Goal: Transaction & Acquisition: Obtain resource

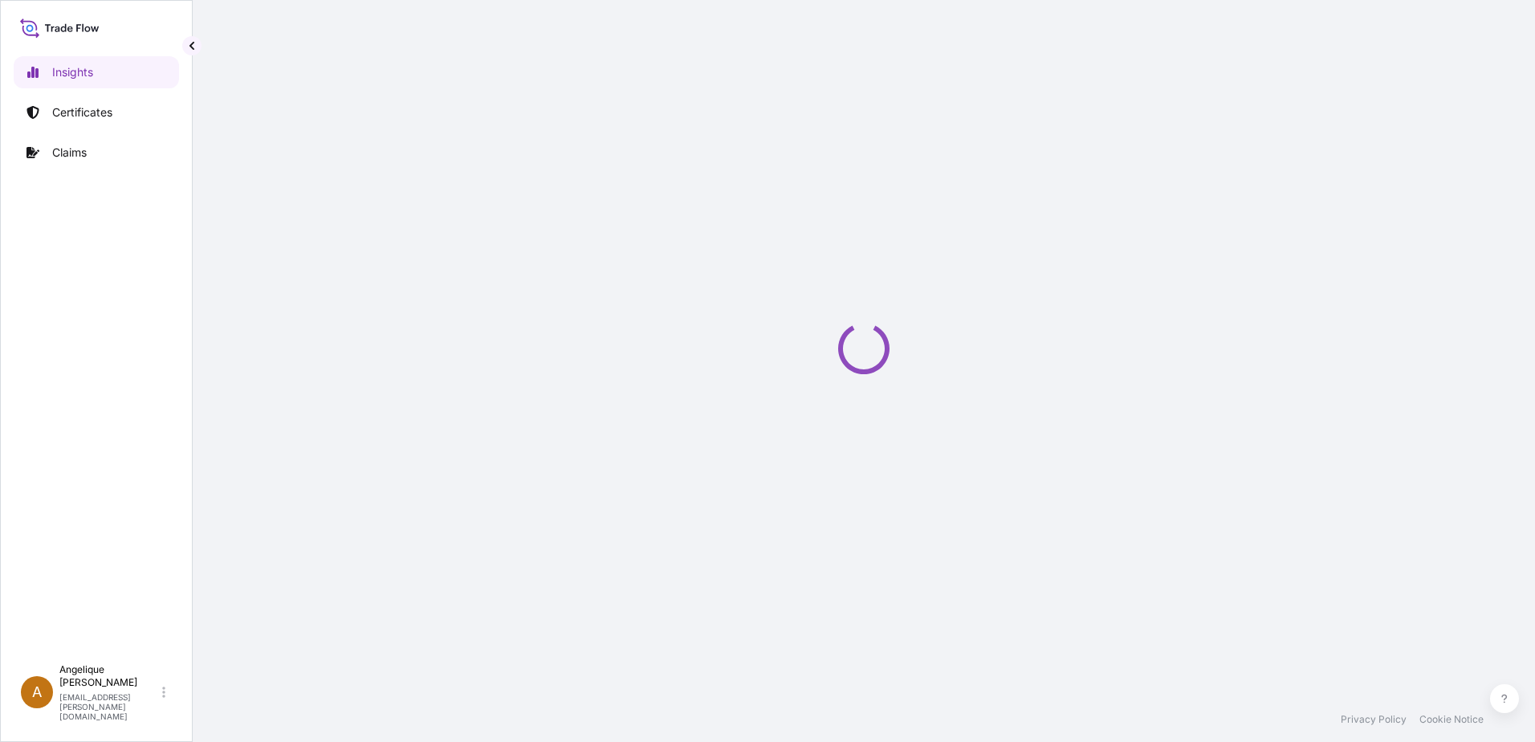
select select "2025"
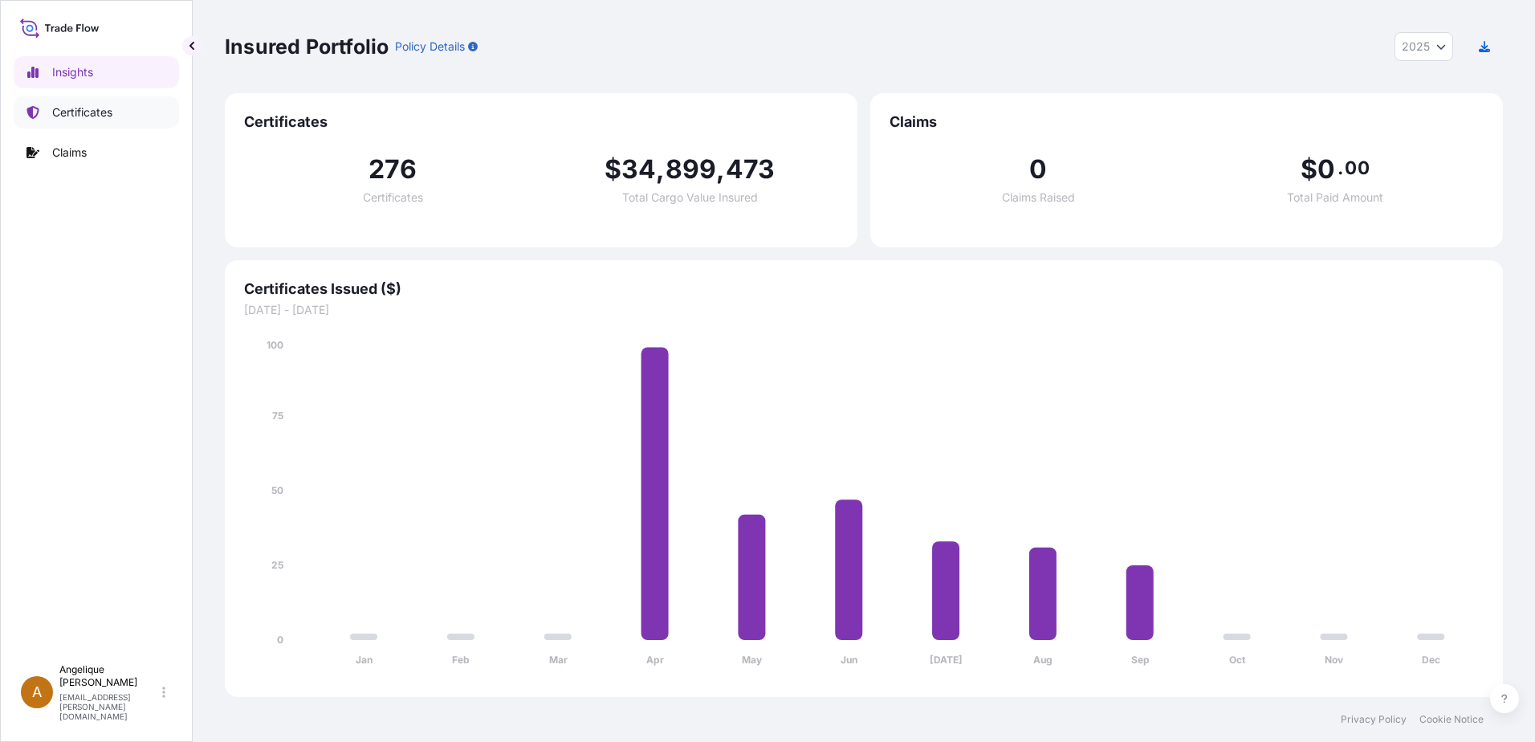
click at [76, 116] on p "Certificates" at bounding box center [82, 112] width 60 height 16
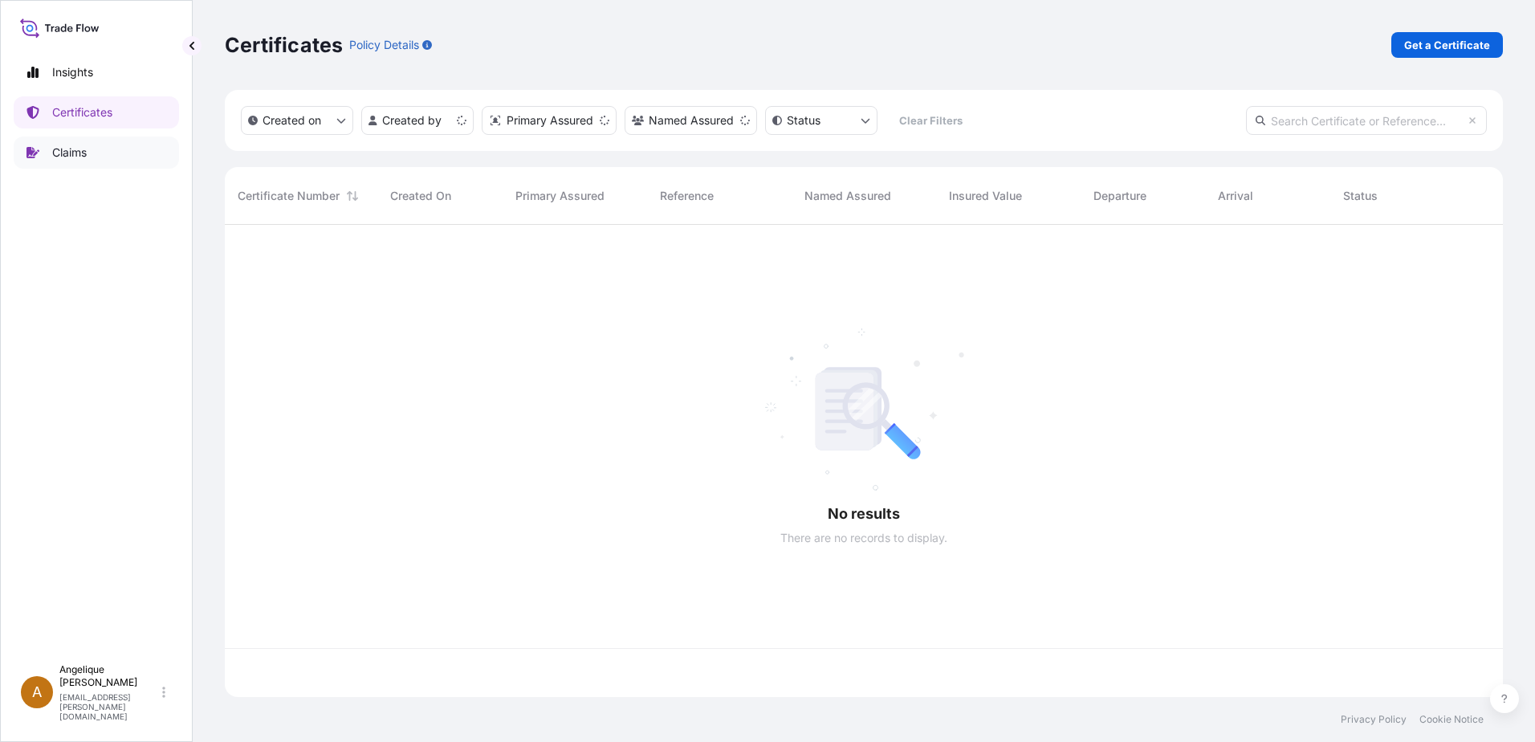
scroll to position [469, 1266]
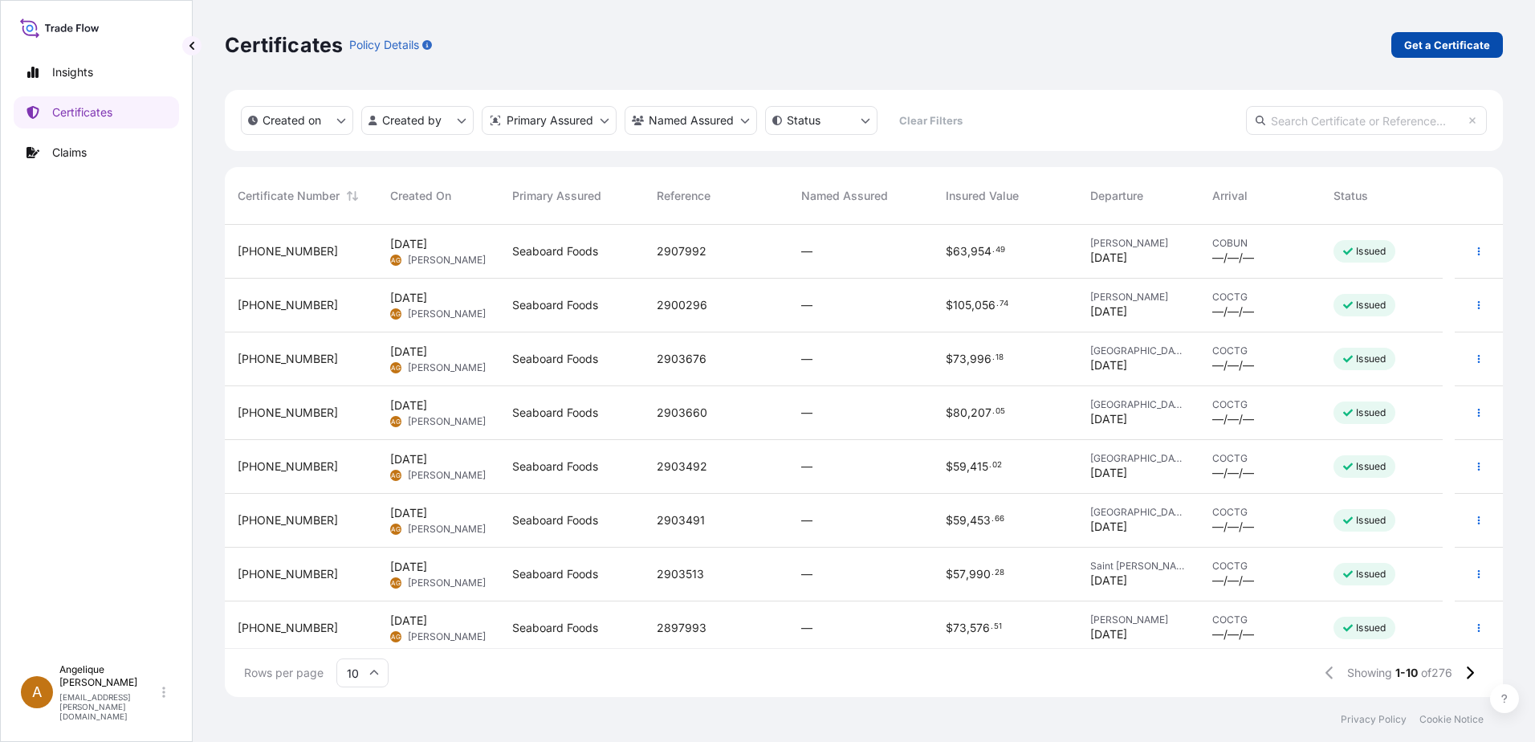
click at [1437, 47] on p "Get a Certificate" at bounding box center [1447, 45] width 86 height 16
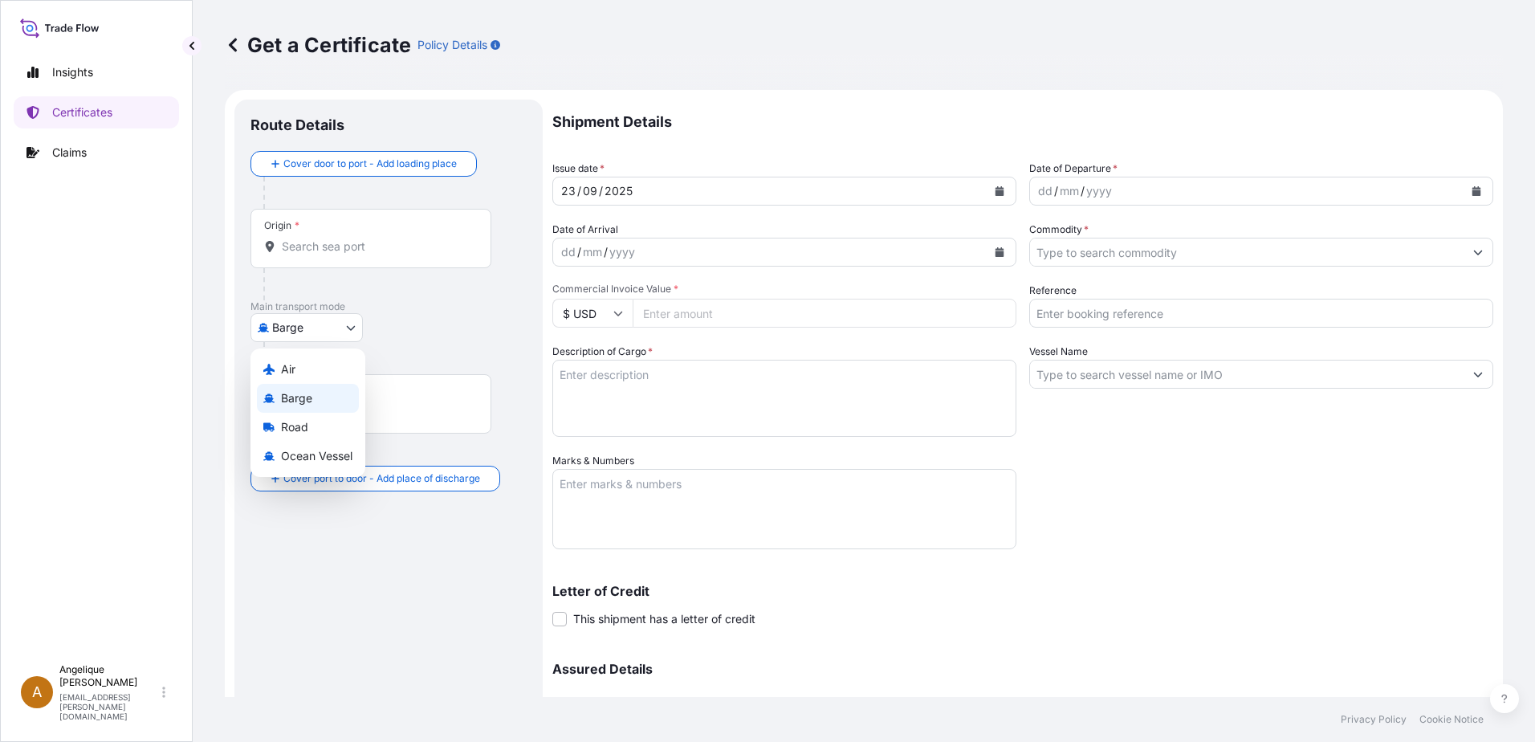
click at [351, 332] on body "Insights Certificates Claims A [PERSON_NAME] [PERSON_NAME][EMAIL_ADDRESS][PERSO…" at bounding box center [767, 371] width 1535 height 742
click at [324, 459] on span "Ocean Vessel" at bounding box center [316, 456] width 71 height 16
select select "Ocean Vessel"
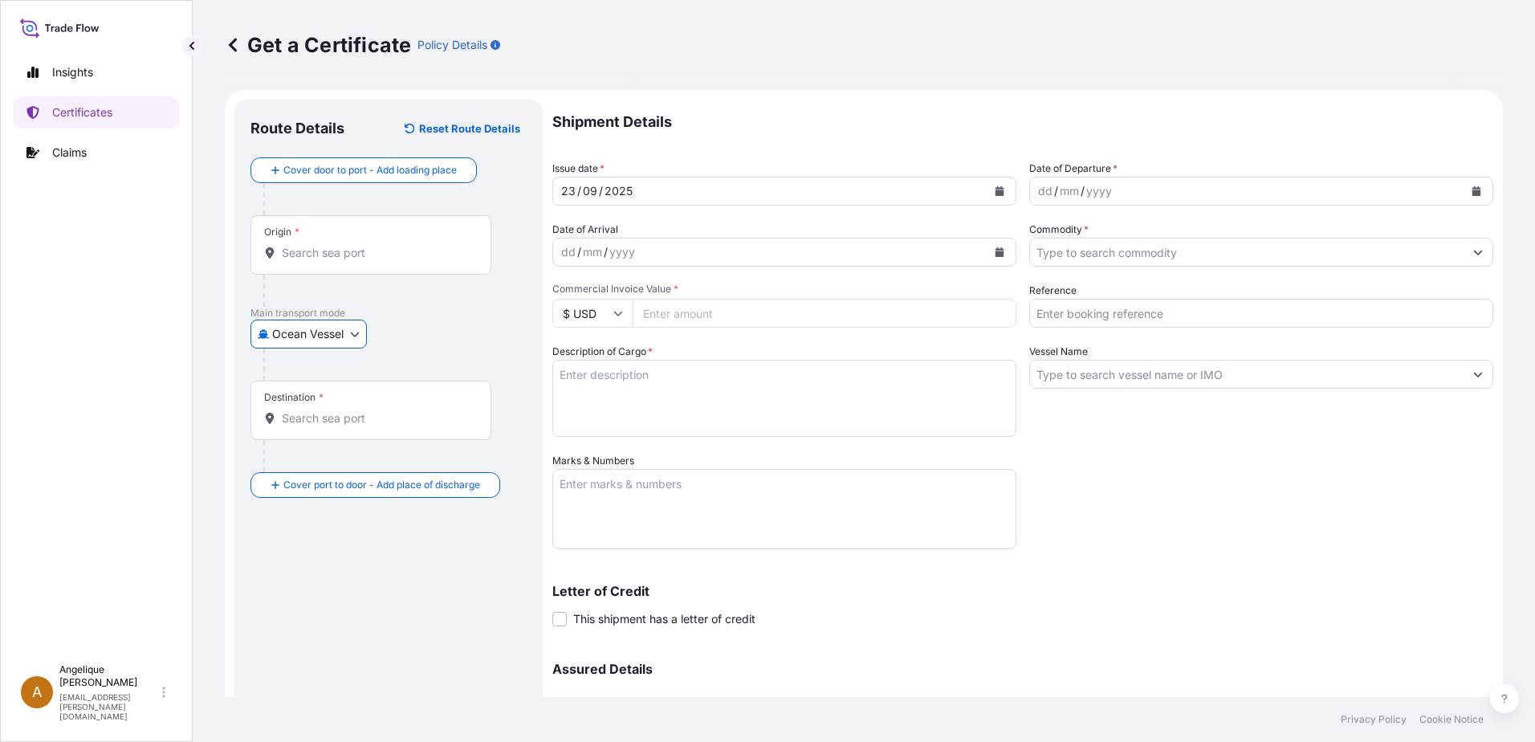
click at [294, 259] on input "Origin *" at bounding box center [376, 253] width 189 height 16
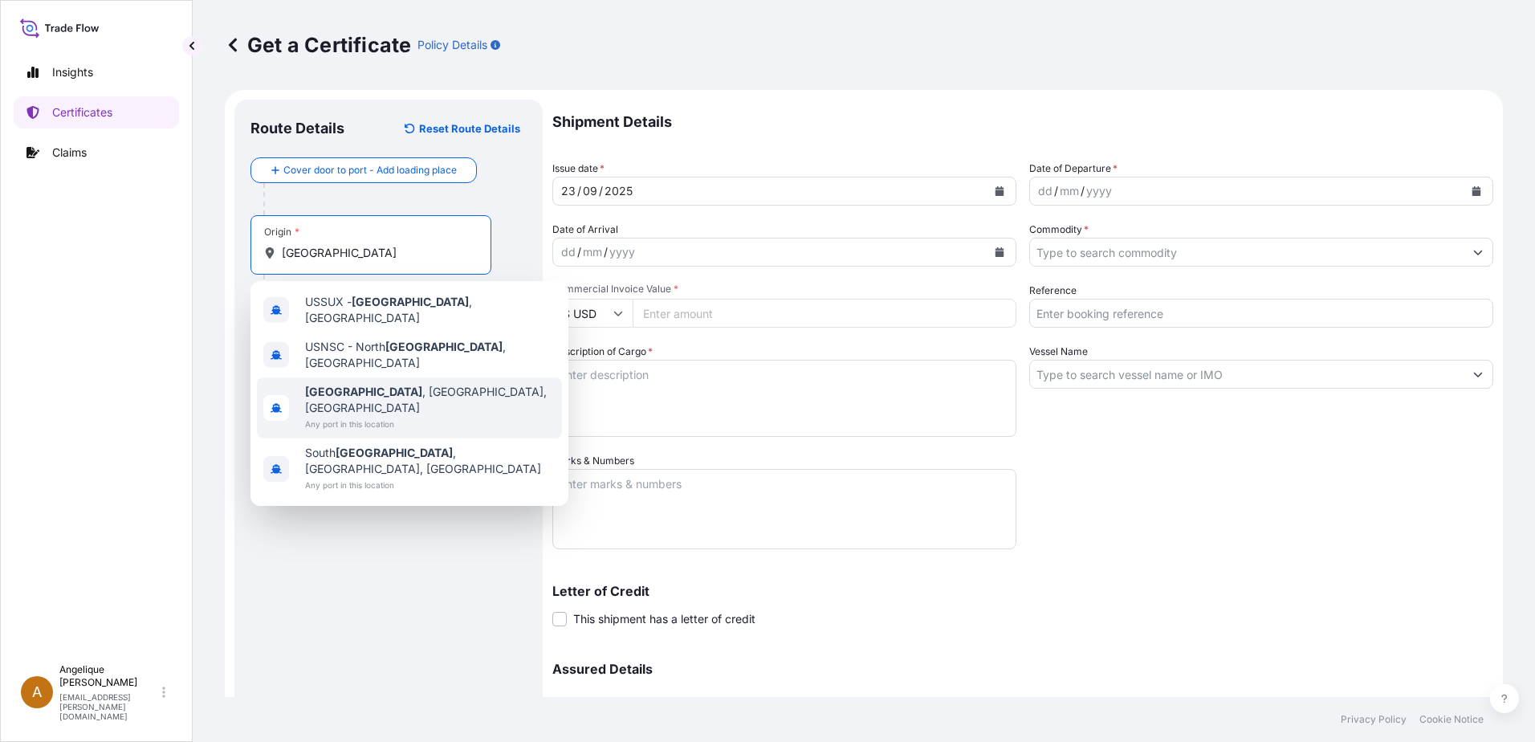
click at [391, 416] on span "Any port in this location" at bounding box center [430, 424] width 250 height 16
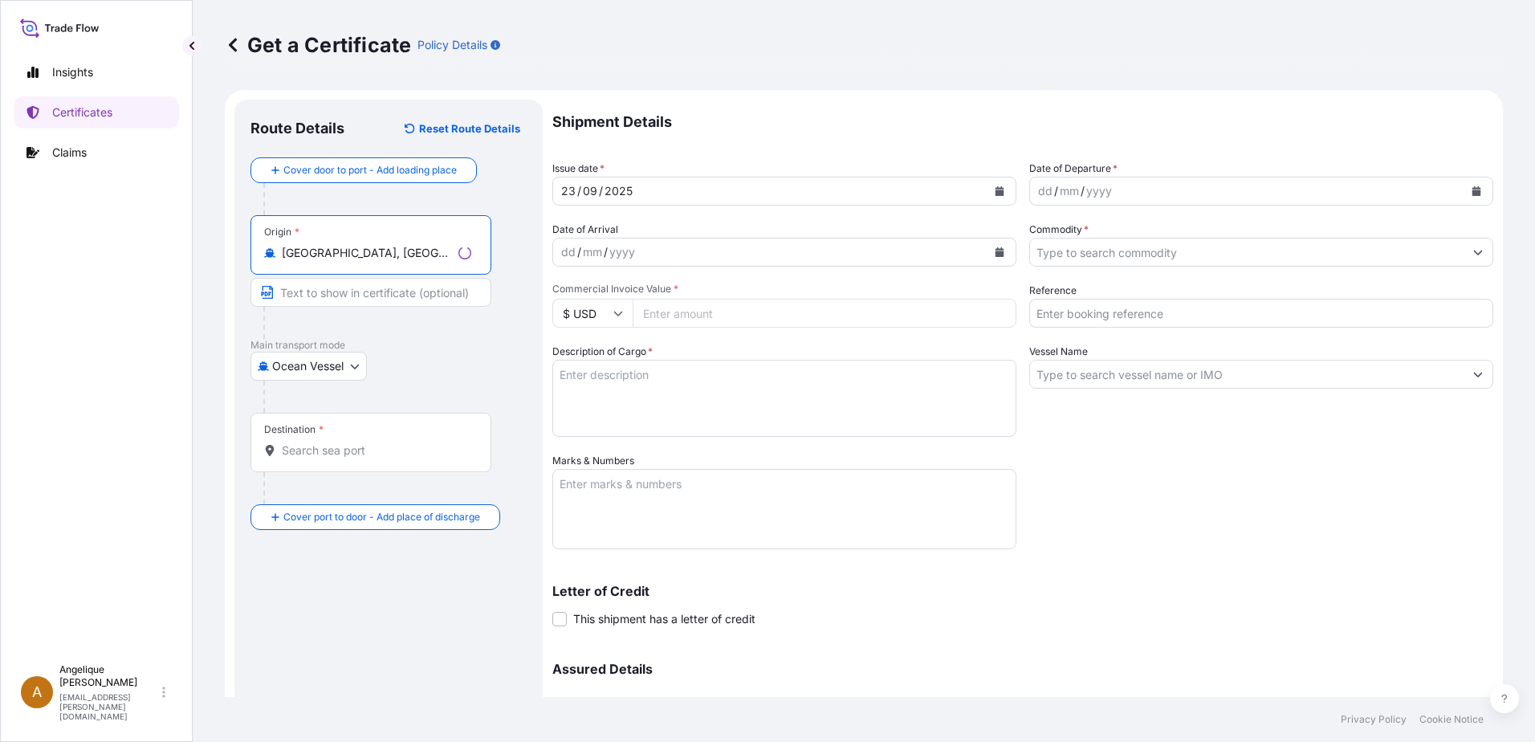
type input "[GEOGRAPHIC_DATA], [GEOGRAPHIC_DATA], [GEOGRAPHIC_DATA]"
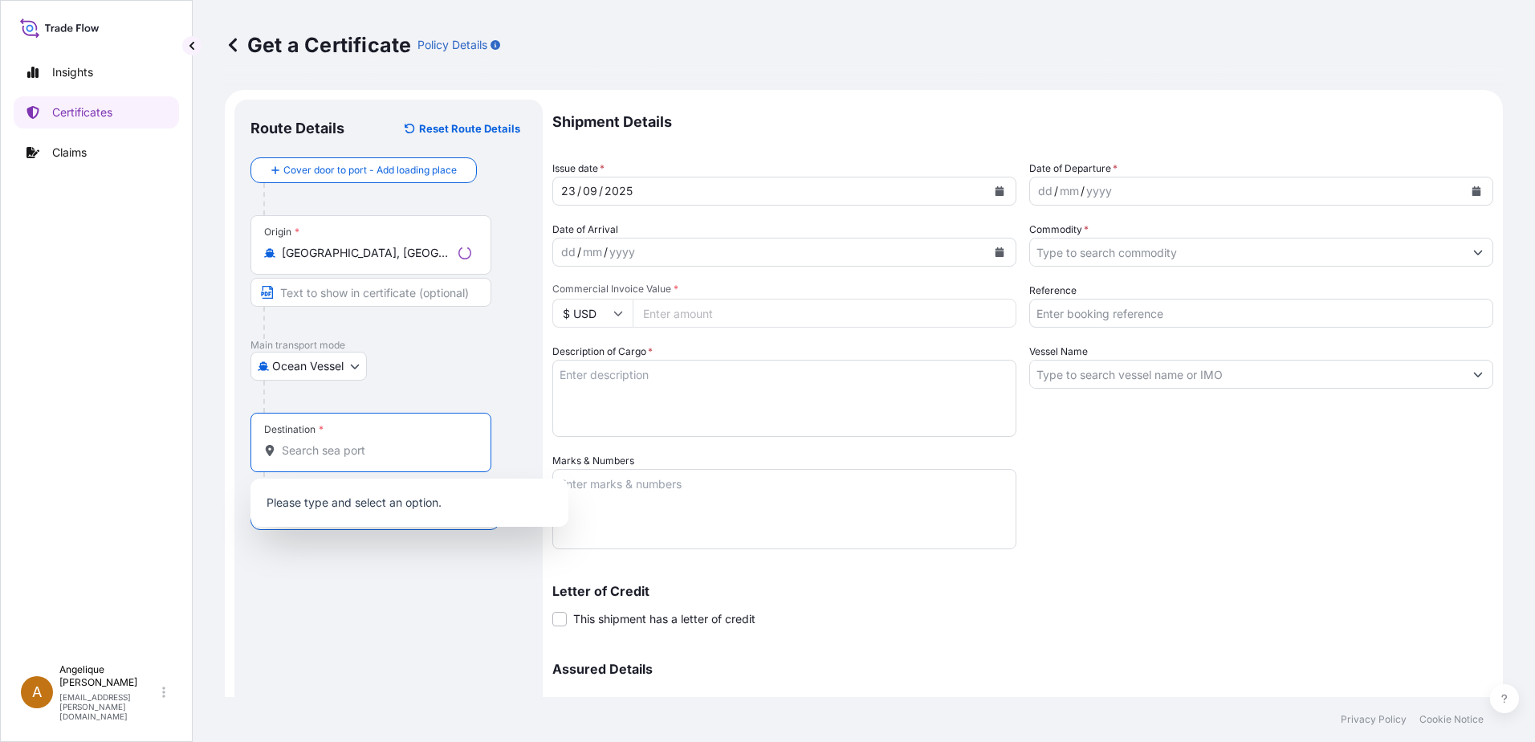
click at [340, 445] on input "Destination *" at bounding box center [376, 450] width 189 height 16
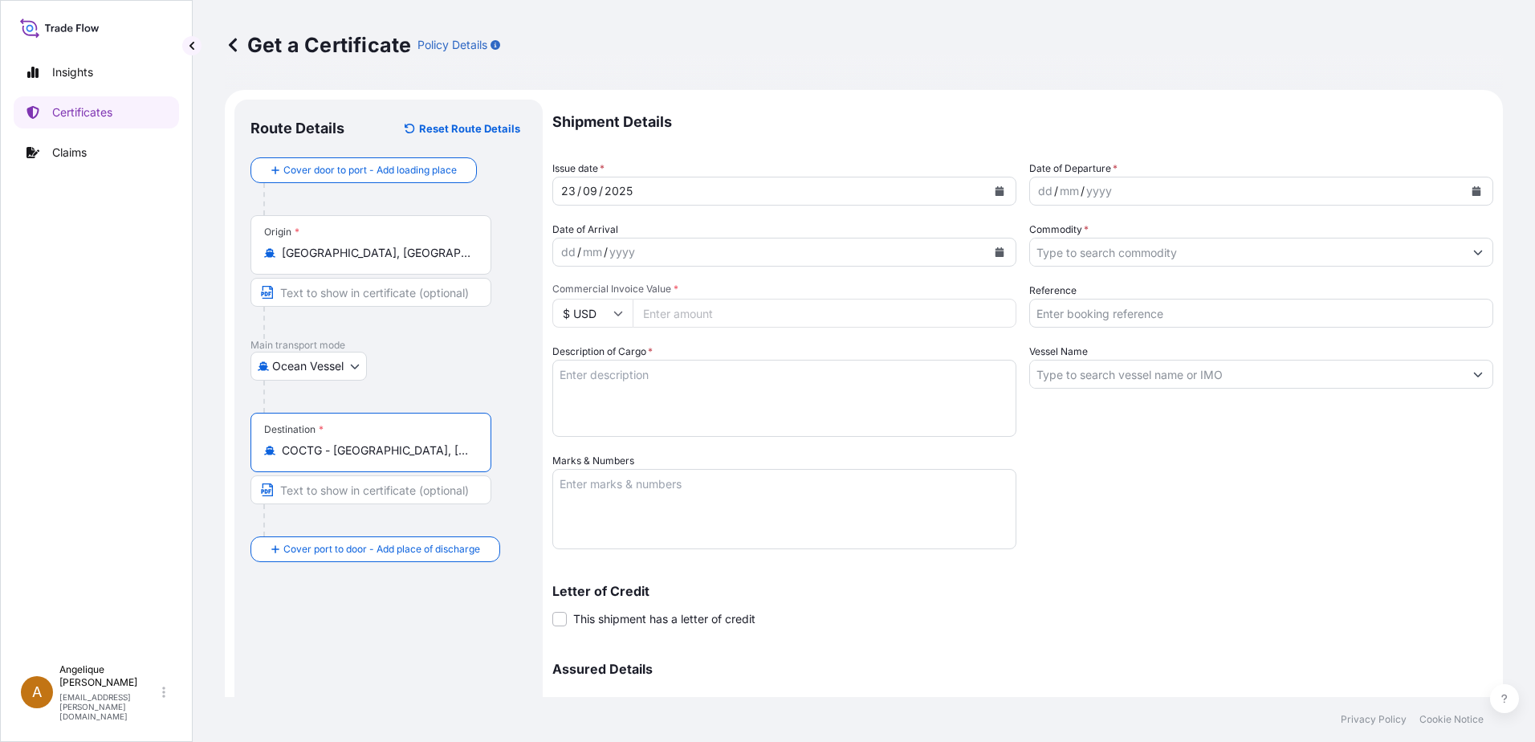
type input "COCTG - [GEOGRAPHIC_DATA], [GEOGRAPHIC_DATA]"
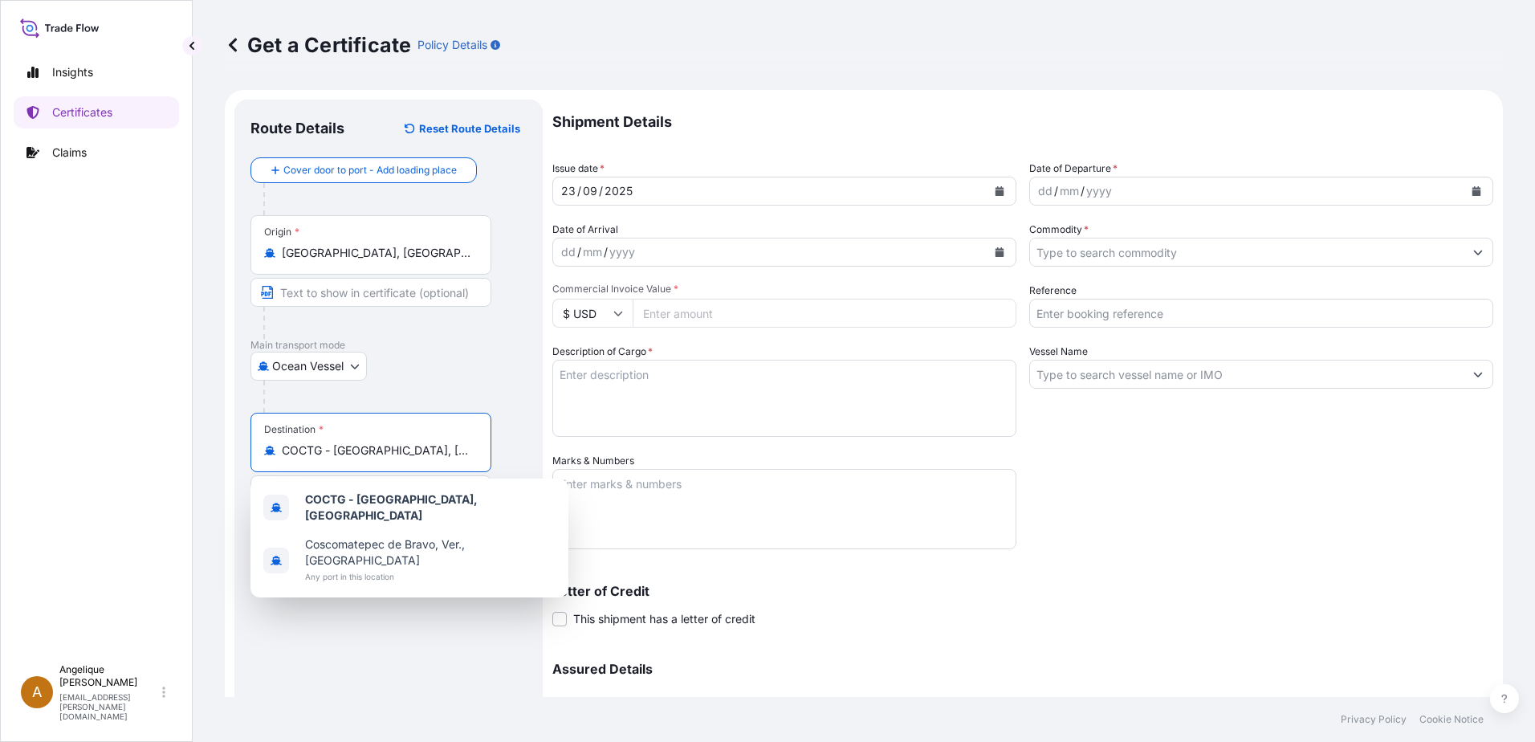
click at [1472, 192] on icon "Calendar" at bounding box center [1476, 191] width 9 height 10
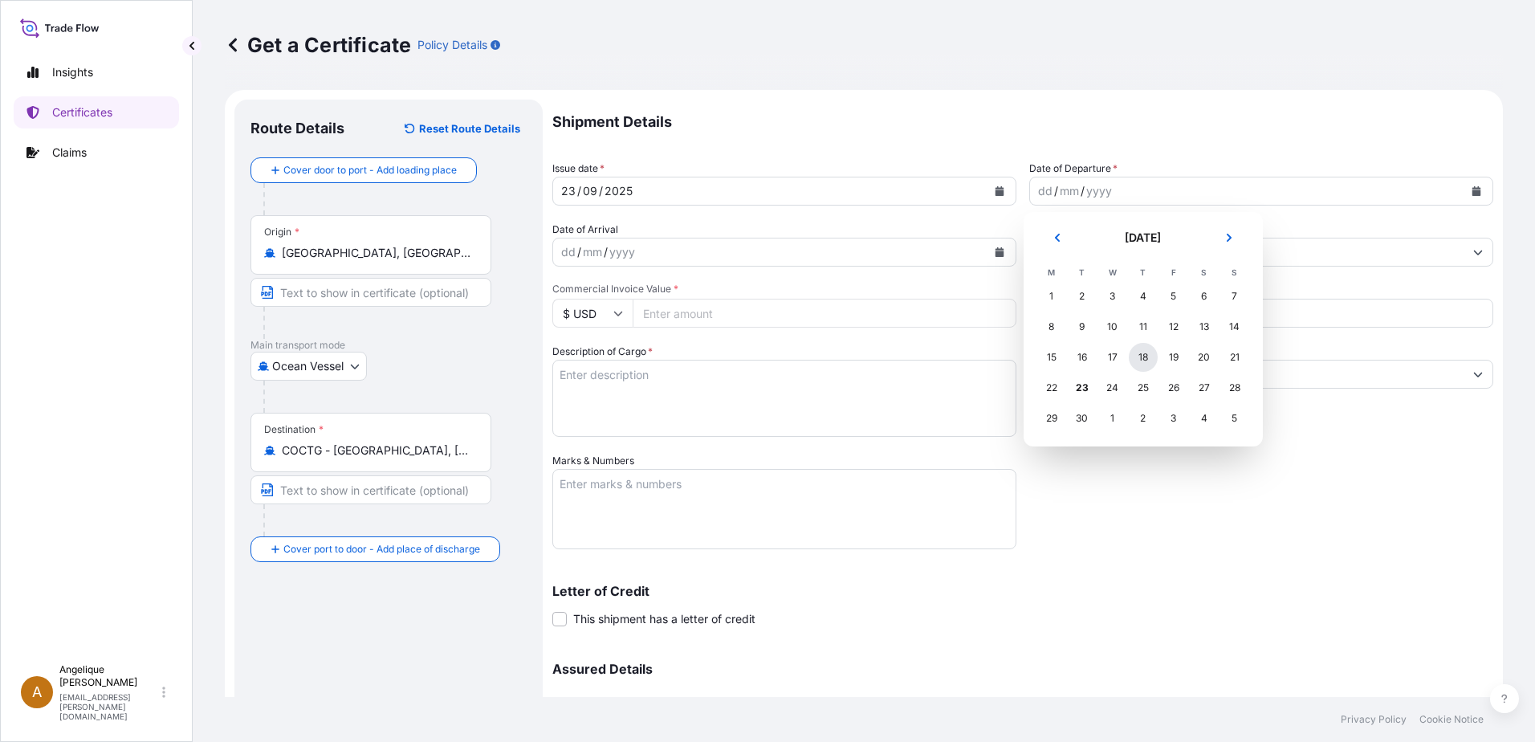
click at [1142, 358] on div "18" at bounding box center [1143, 357] width 29 height 29
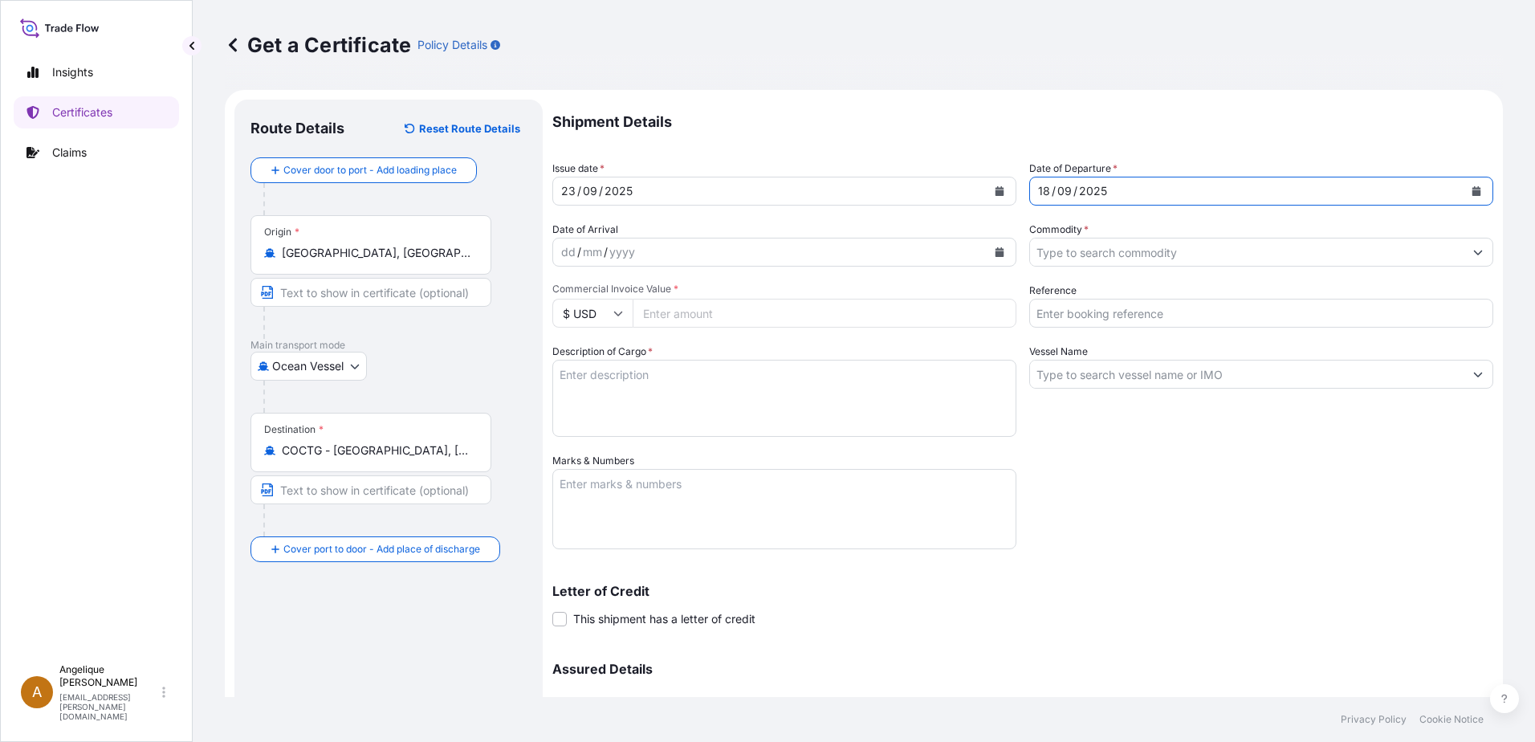
click at [1056, 254] on input "Commodity *" at bounding box center [1247, 252] width 434 height 29
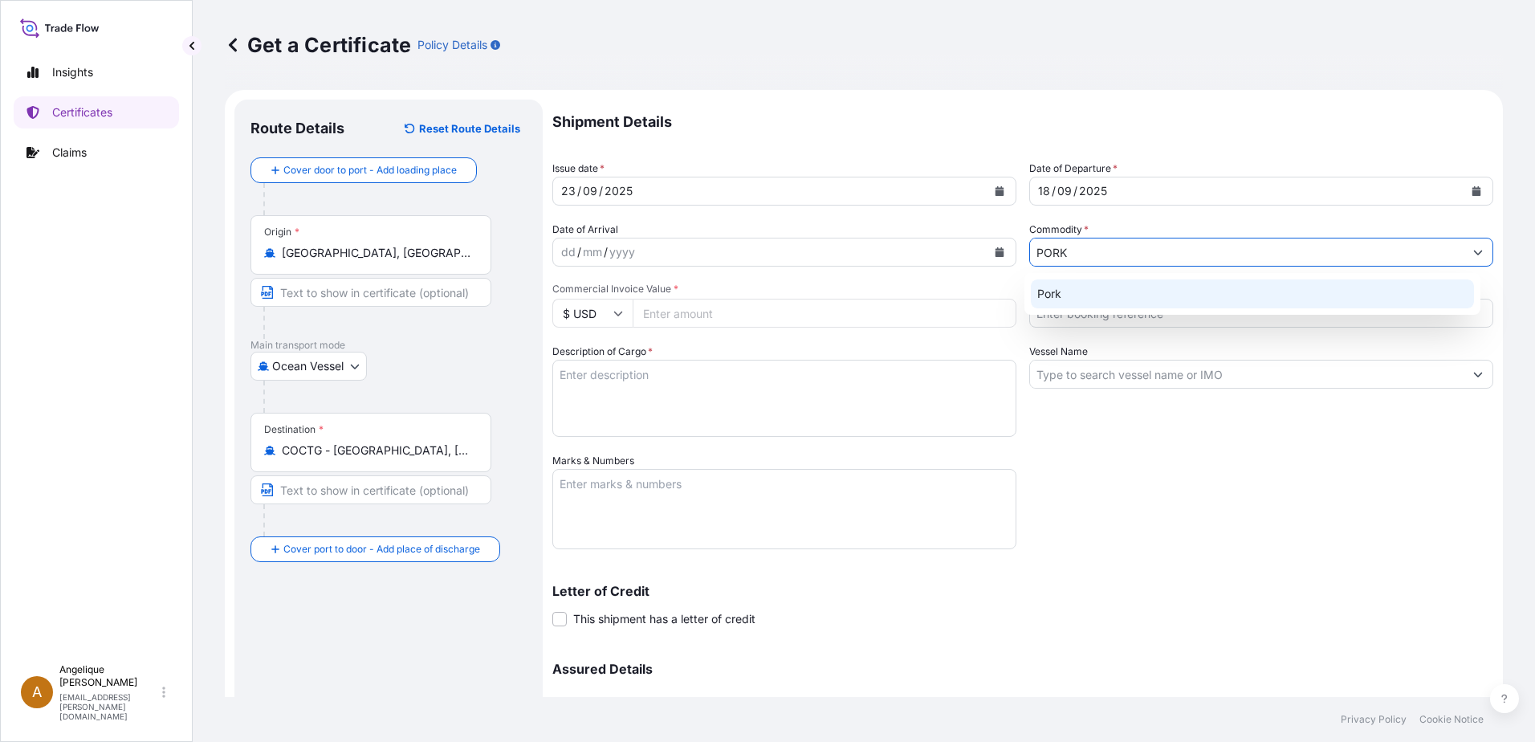
click at [1080, 298] on div "Pork" at bounding box center [1253, 293] width 444 height 29
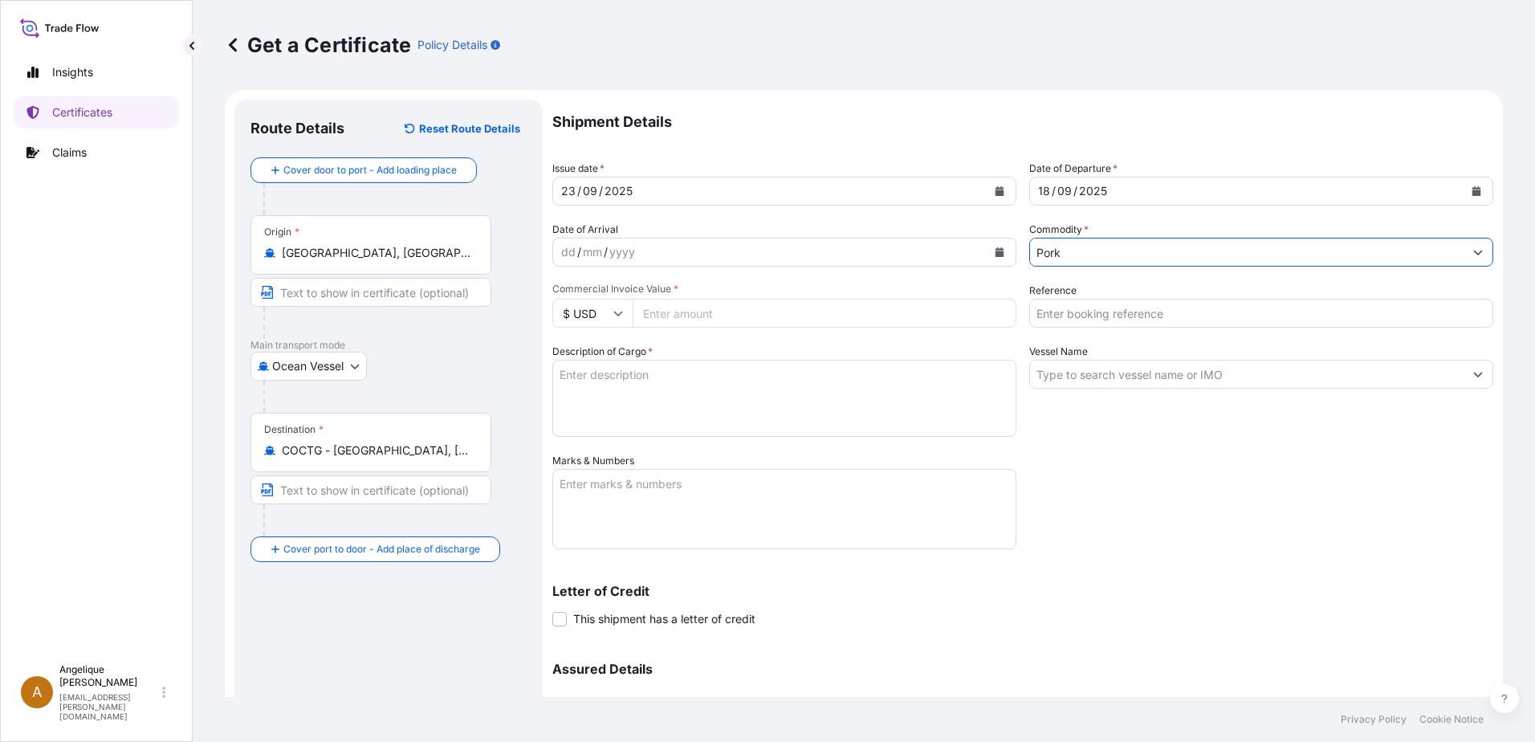
type input "Pork"
click at [725, 317] on input "Commercial Invoice Value *" at bounding box center [825, 313] width 384 height 29
type input "80179.59"
type input "2906664"
click at [624, 379] on textarea "Description of Cargo *" at bounding box center [784, 398] width 464 height 77
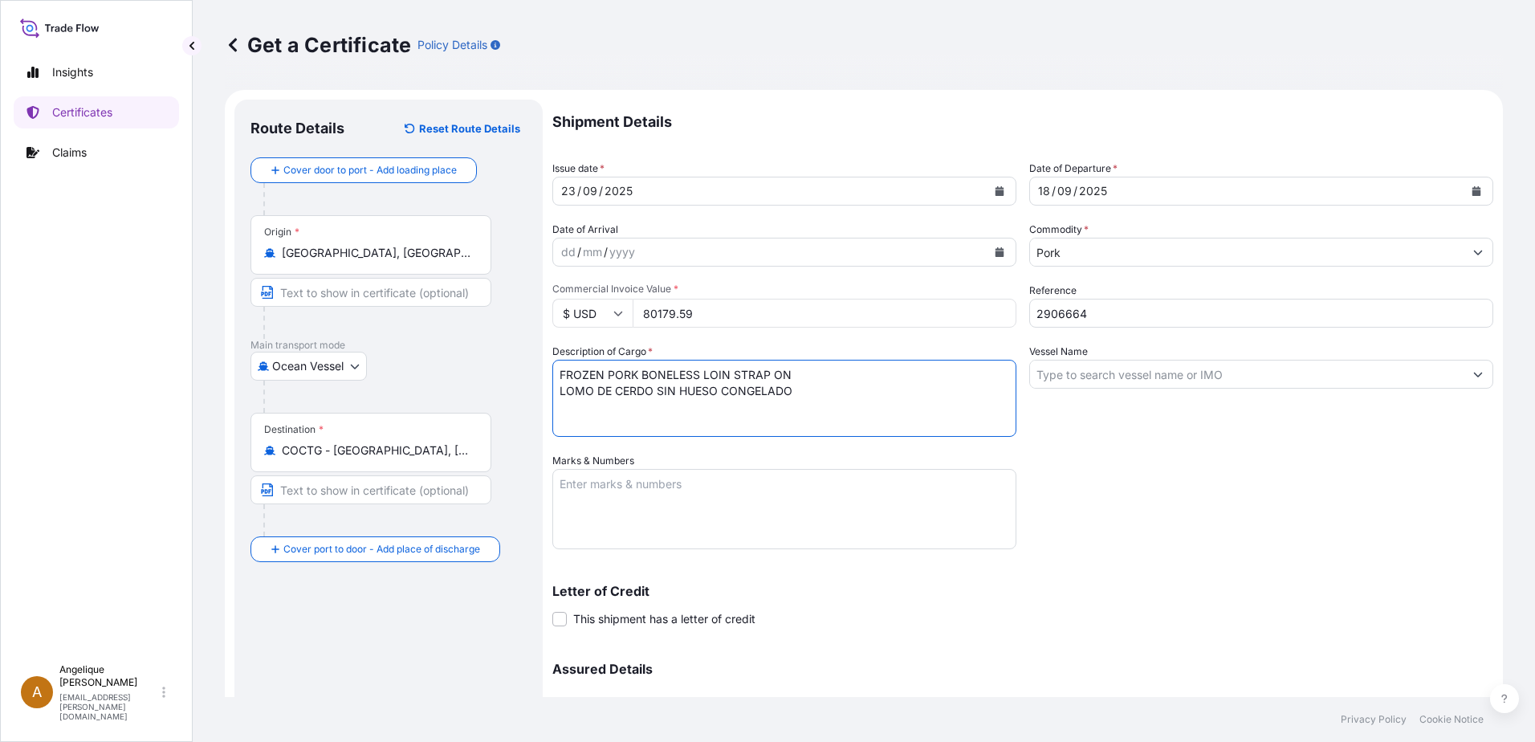
click at [790, 371] on textarea "FROZEN PORK BONELESS LOIN STRAP ON LOMO DE CERDO SIN HUESO CONGELADO" at bounding box center [784, 398] width 464 height 77
type textarea "FROZEN PORK BONELESS LOIN STRAP ON VP LOMO DE CERDO SIN HUESO CONGELADO"
click at [1064, 376] on input "Vessel Name" at bounding box center [1247, 374] width 434 height 29
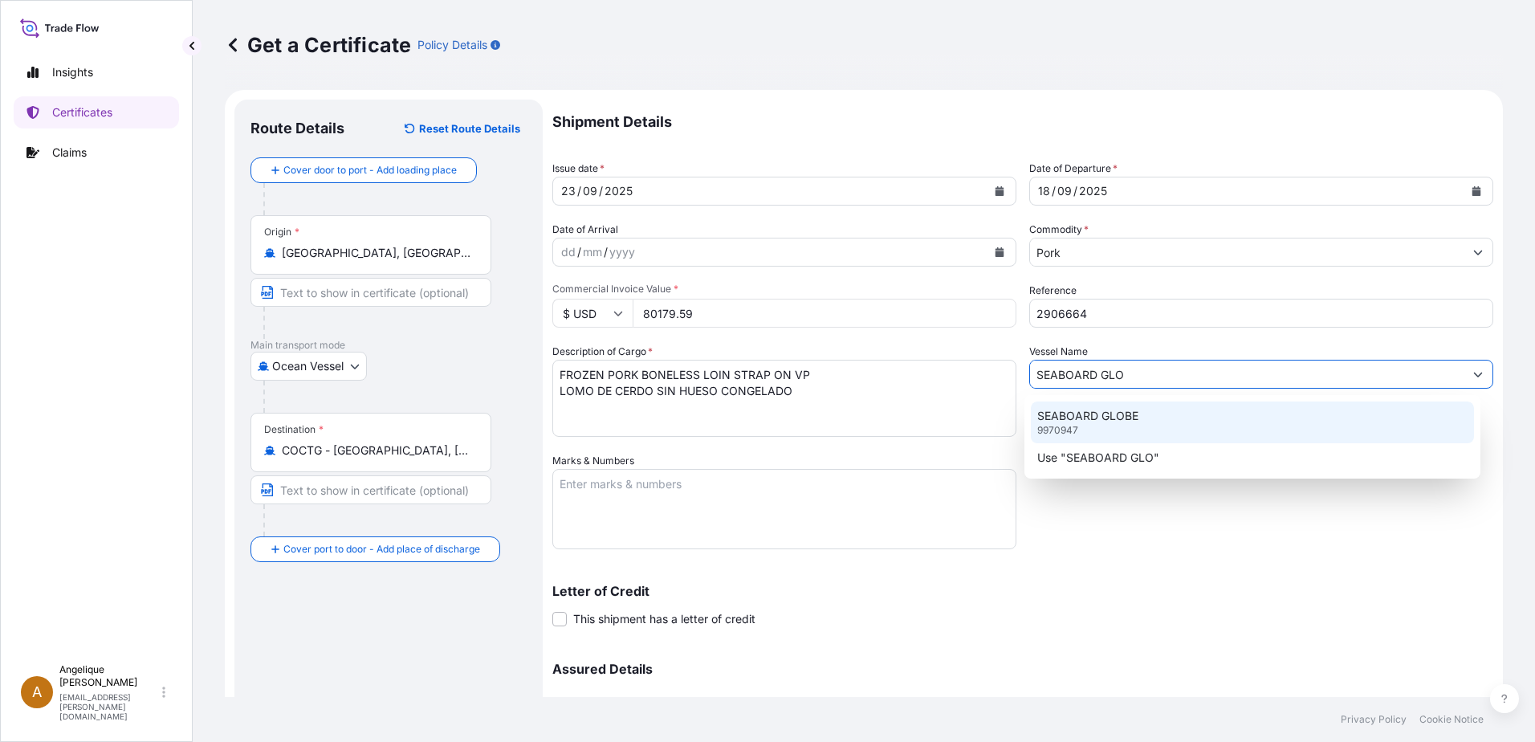
click at [1145, 422] on div "SEABOARD GLOBE 9970947" at bounding box center [1253, 422] width 444 height 42
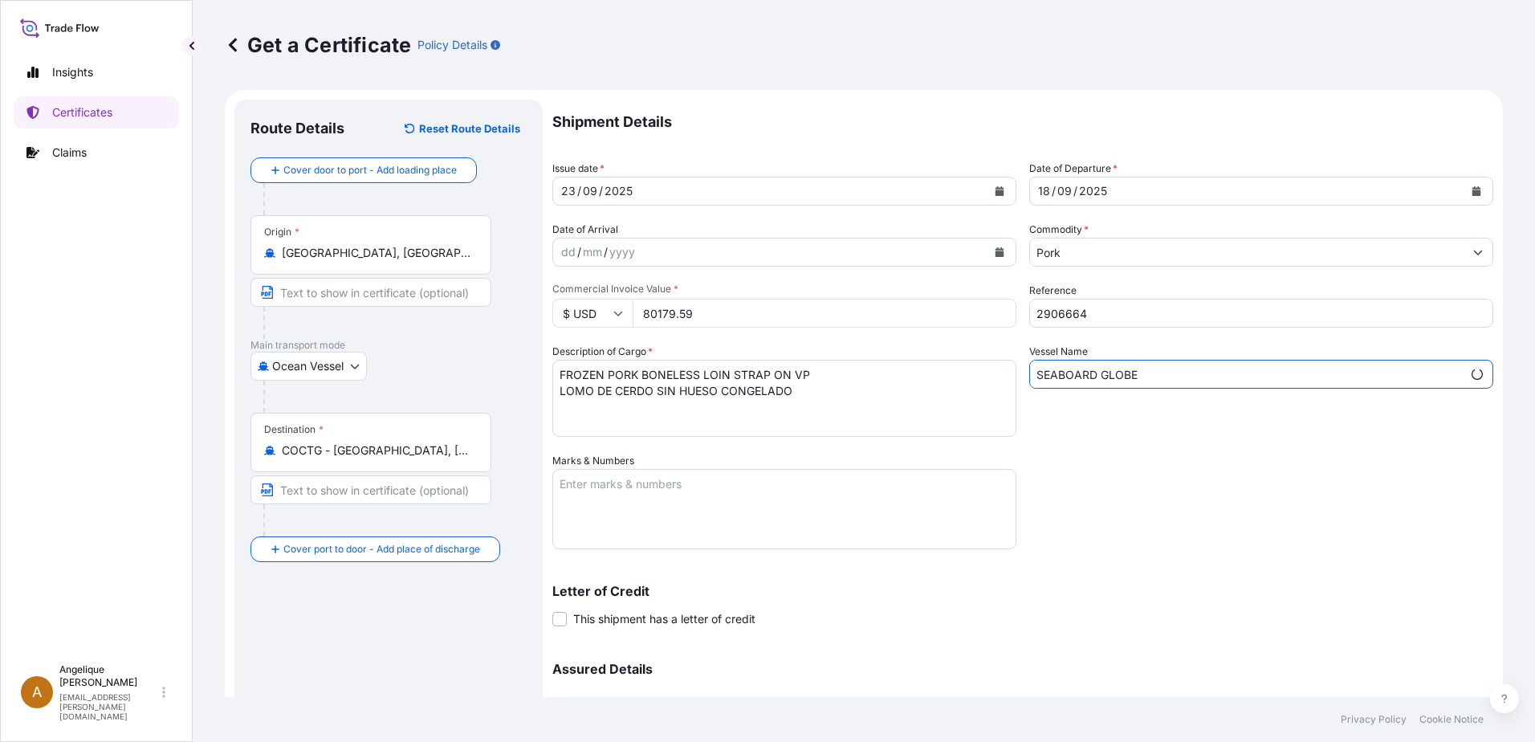
type input "SEABOARD GLOBE"
click at [652, 493] on textarea "Marks & Numbers" at bounding box center [784, 509] width 464 height 80
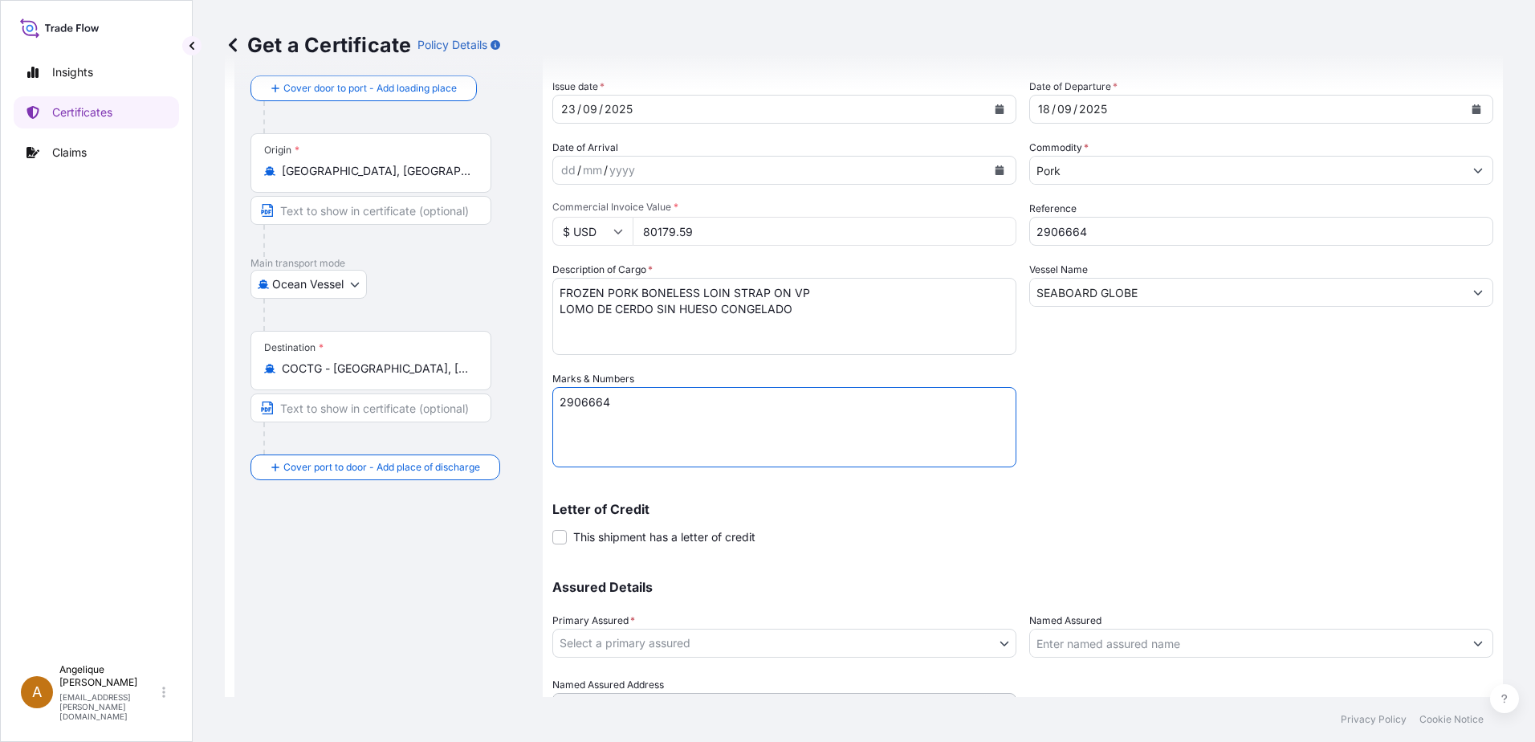
scroll to position [161, 0]
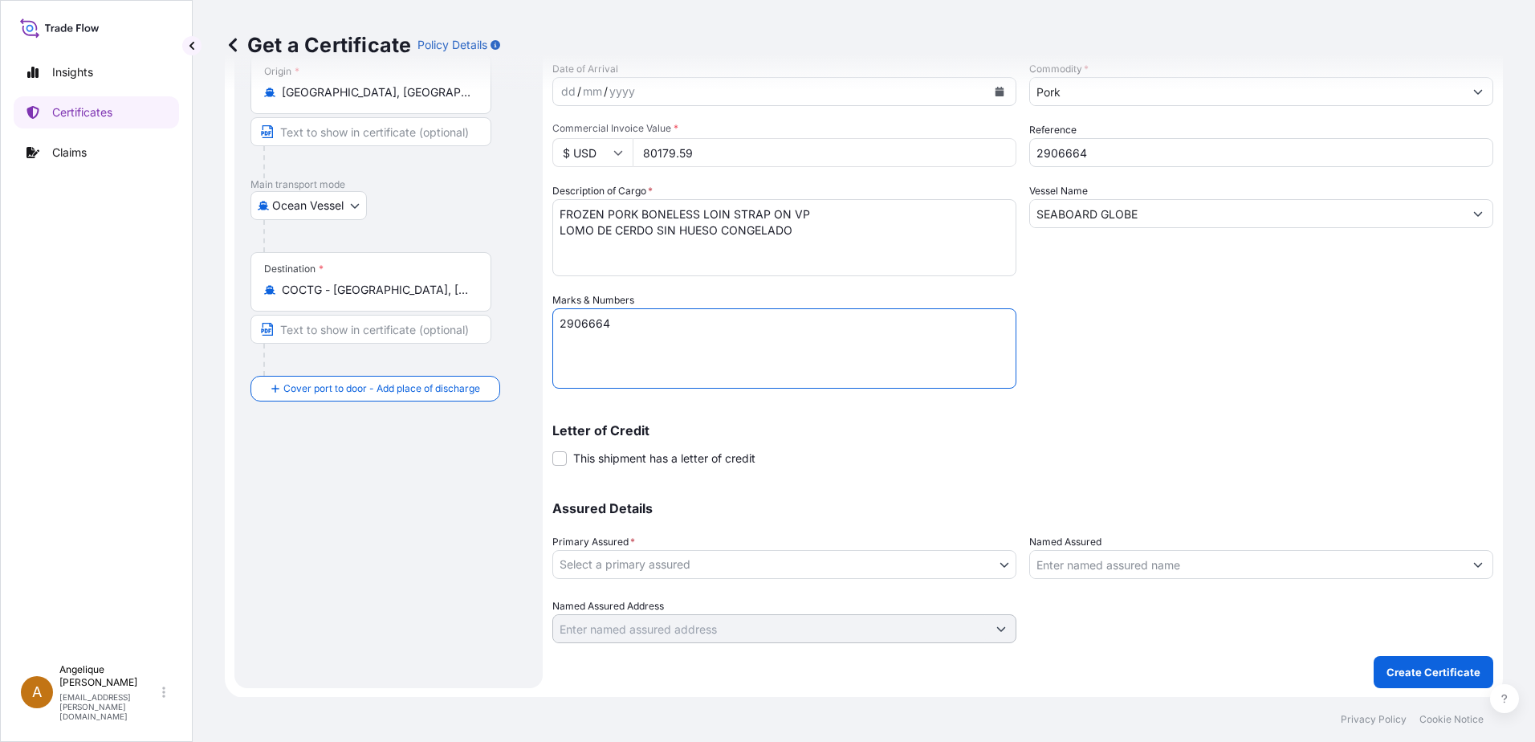
type textarea "2906664"
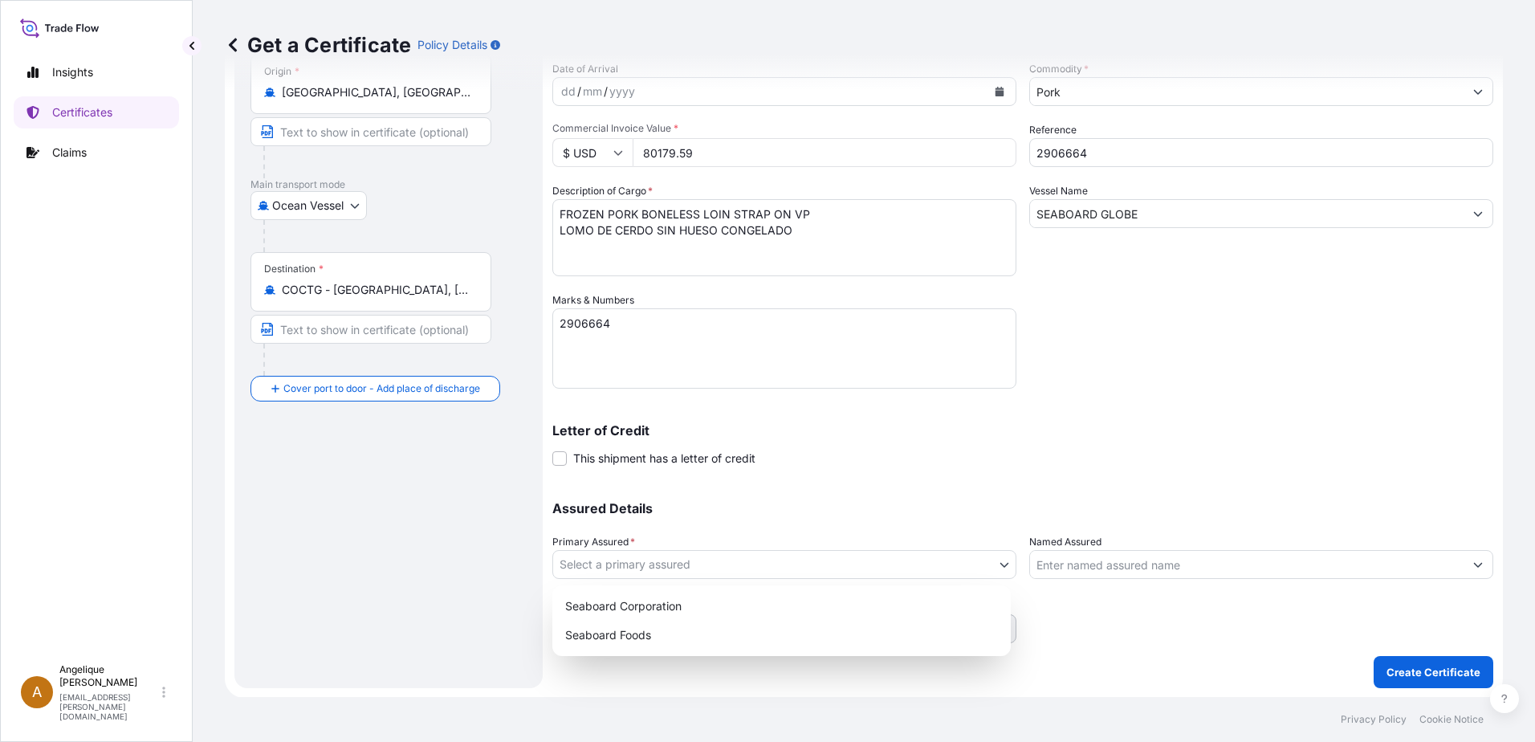
click at [719, 567] on body "Insights Certificates Claims A [PERSON_NAME] [PERSON_NAME][EMAIL_ADDRESS][PERSO…" at bounding box center [767, 371] width 1535 height 742
click at [637, 638] on div "Seaboard Foods" at bounding box center [782, 635] width 446 height 29
select select "31638"
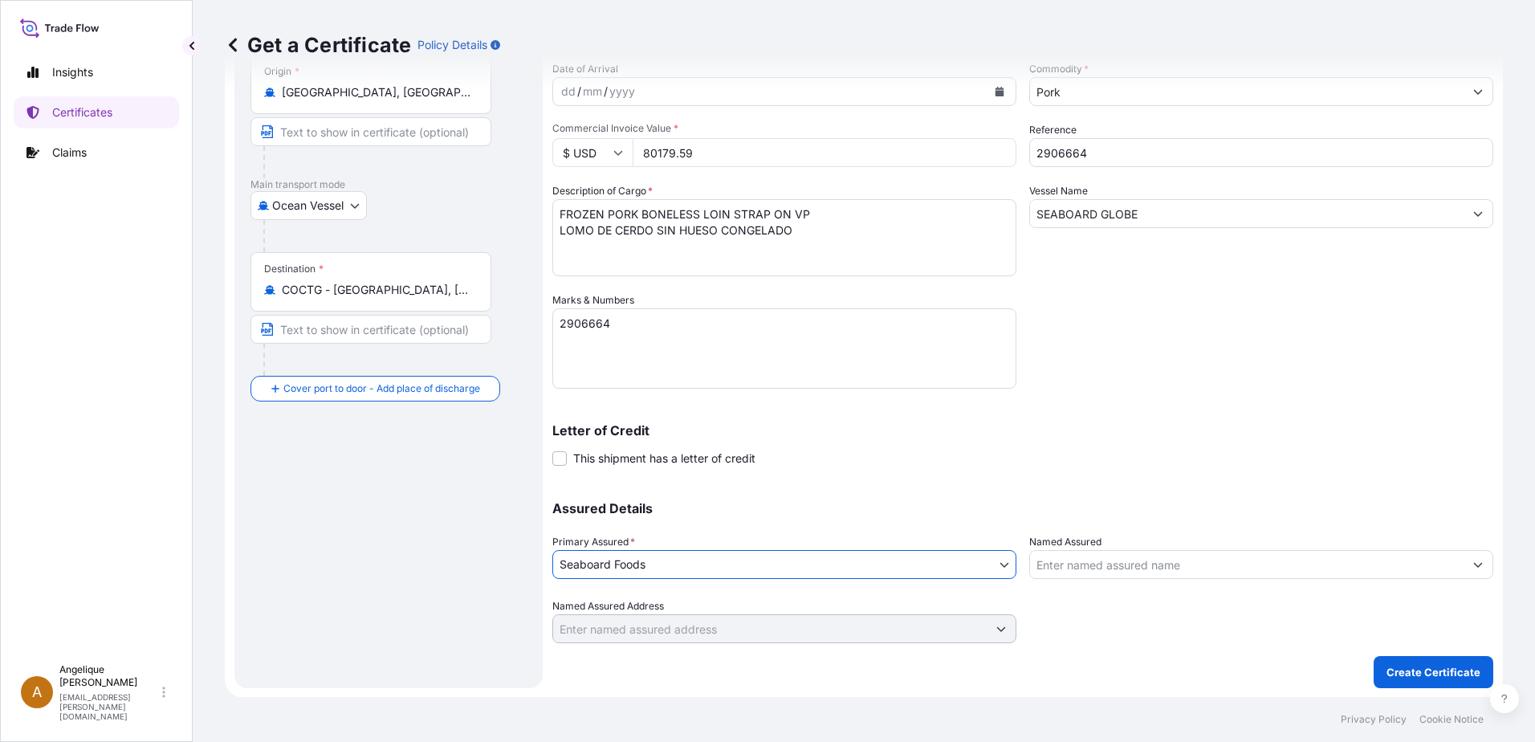
scroll to position [161, 0]
click at [1406, 670] on p "Create Certificate" at bounding box center [1433, 671] width 94 height 16
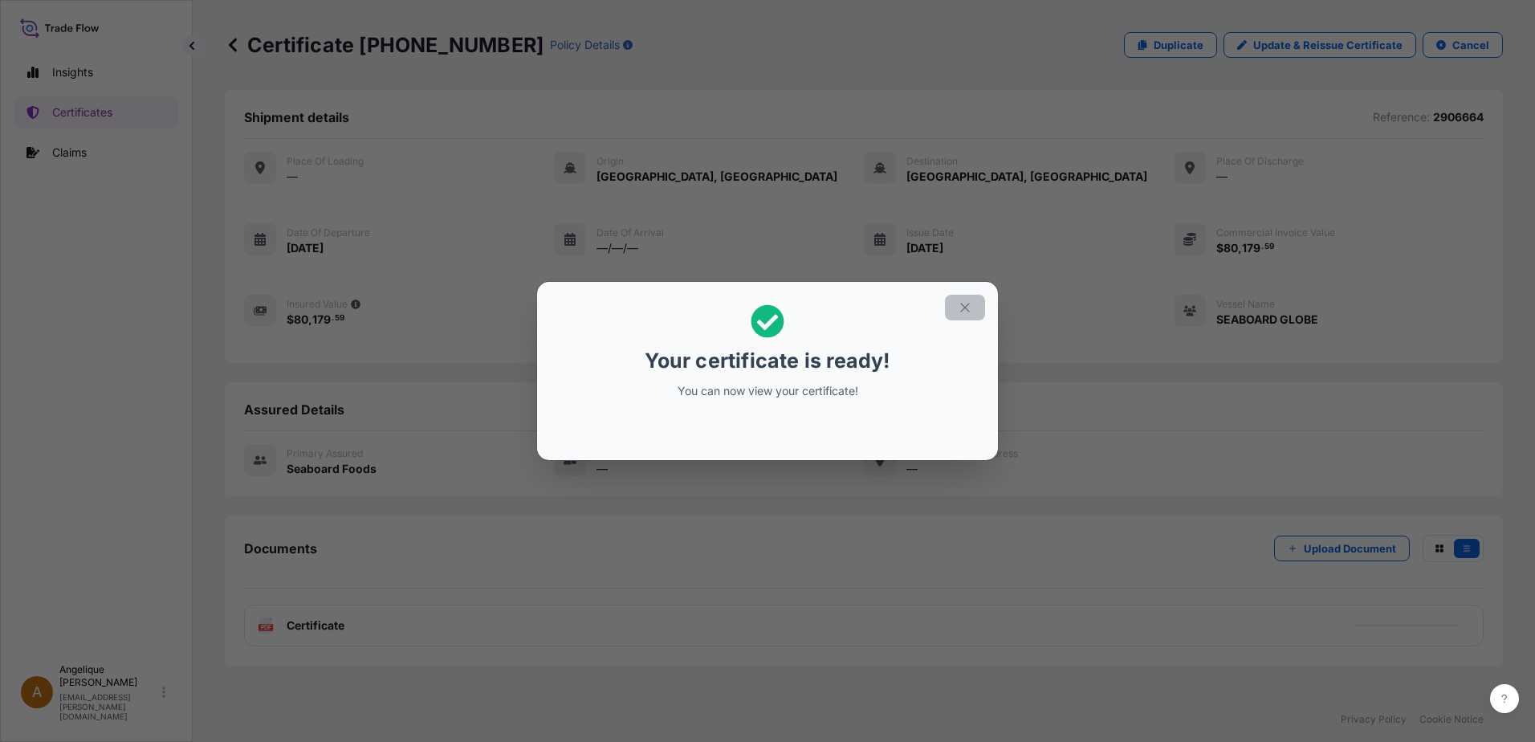
click at [967, 303] on icon "button" at bounding box center [965, 307] width 14 height 14
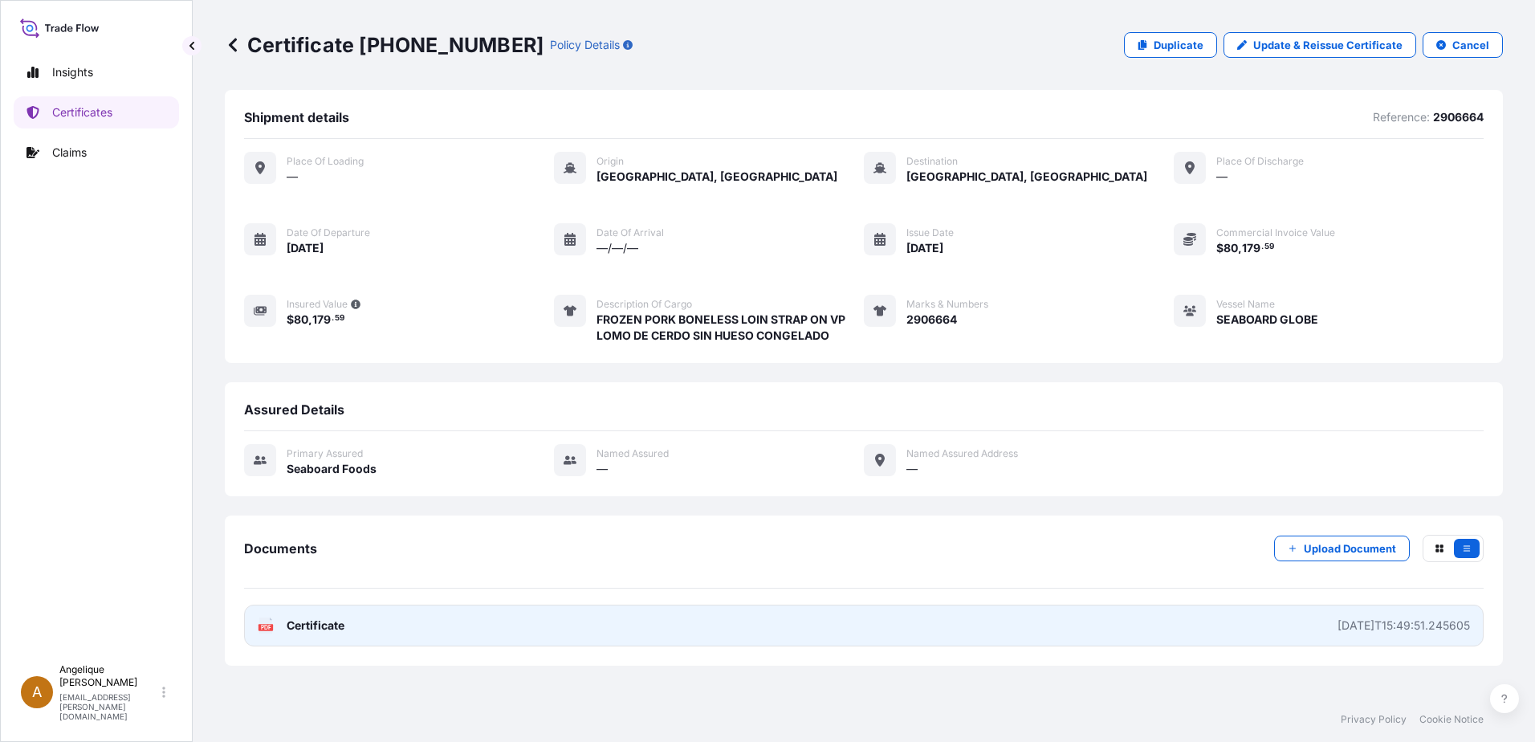
click at [674, 630] on link "PDF Certificate [DATE]T15:49:51.245605" at bounding box center [864, 626] width 1240 height 42
